Goal: Task Accomplishment & Management: Manage account settings

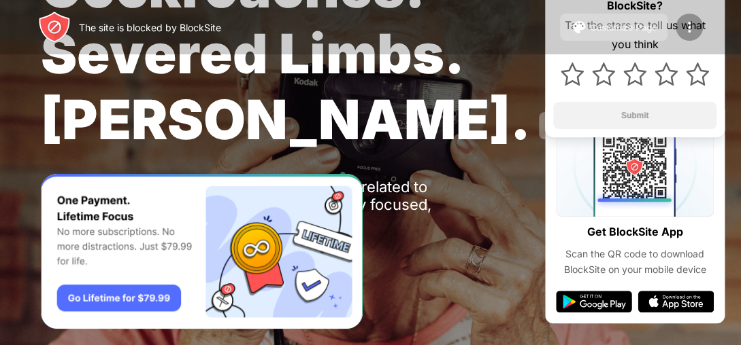
click at [690, 27] on img at bounding box center [689, 27] width 16 height 16
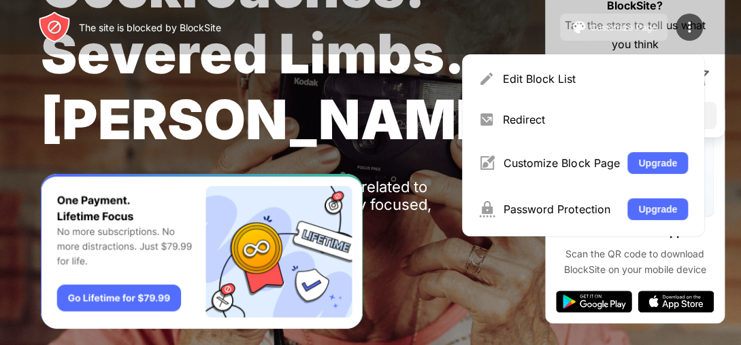
click at [383, 75] on span "Cockroaches. Severed Limbs. [PERSON_NAME]." at bounding box center [286, 53] width 490 height 198
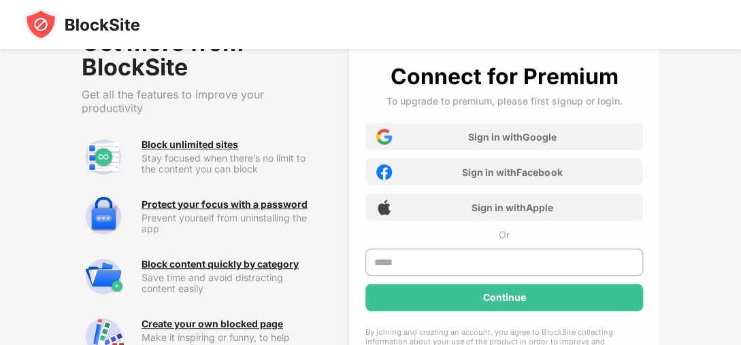
scroll to position [35, 0]
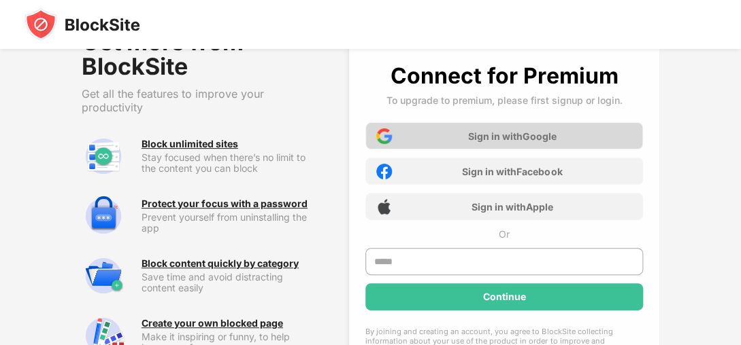
click at [477, 137] on div "Sign in with Google" at bounding box center [512, 137] width 88 height 12
